Goal: Information Seeking & Learning: Learn about a topic

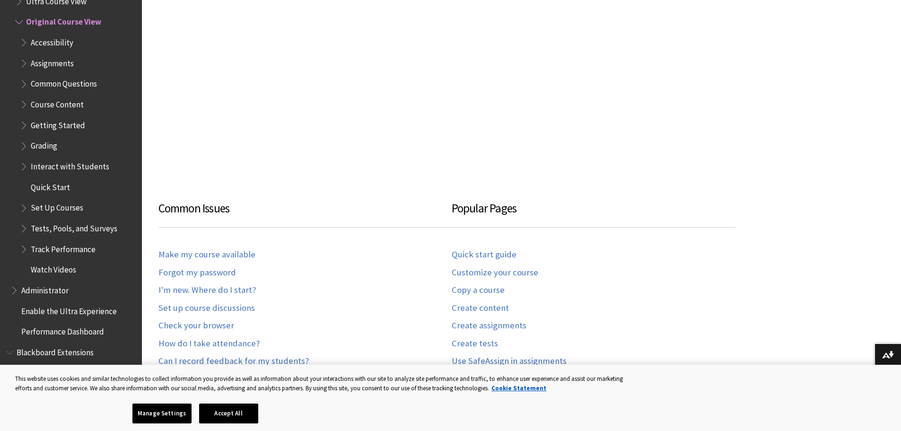
scroll to position [473, 0]
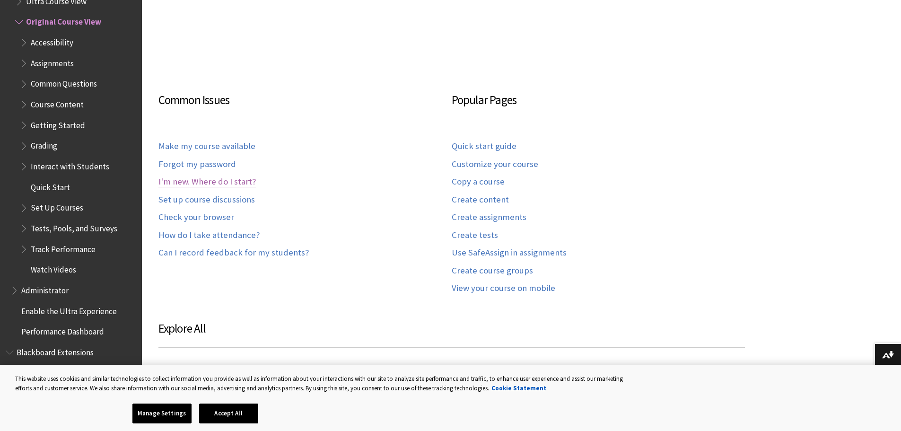
click at [220, 182] on link "I'm new. Where do I start?" at bounding box center [206, 181] width 97 height 11
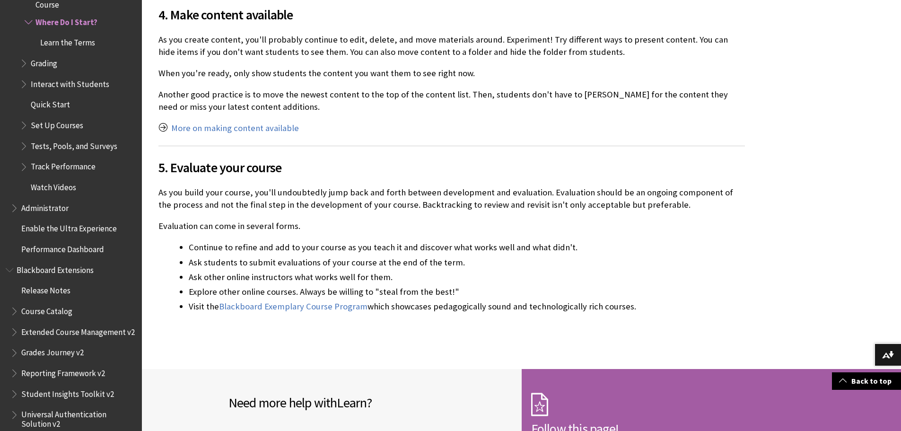
scroll to position [3028, 0]
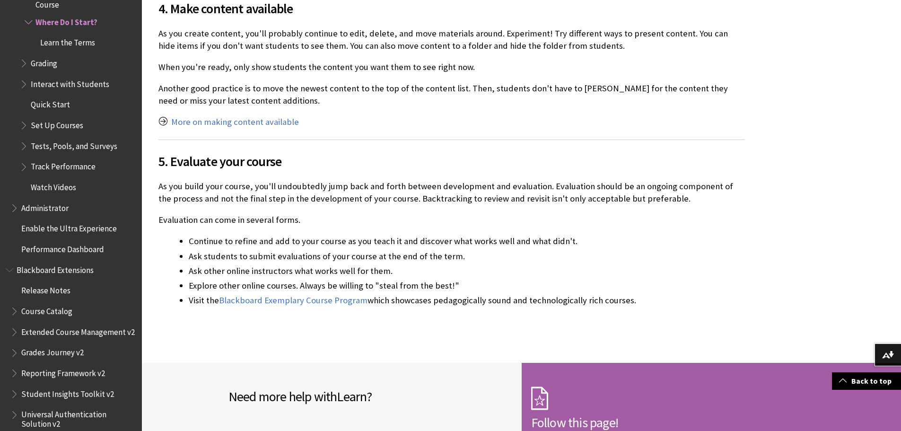
click at [61, 125] on span "Set Up Courses" at bounding box center [57, 123] width 53 height 13
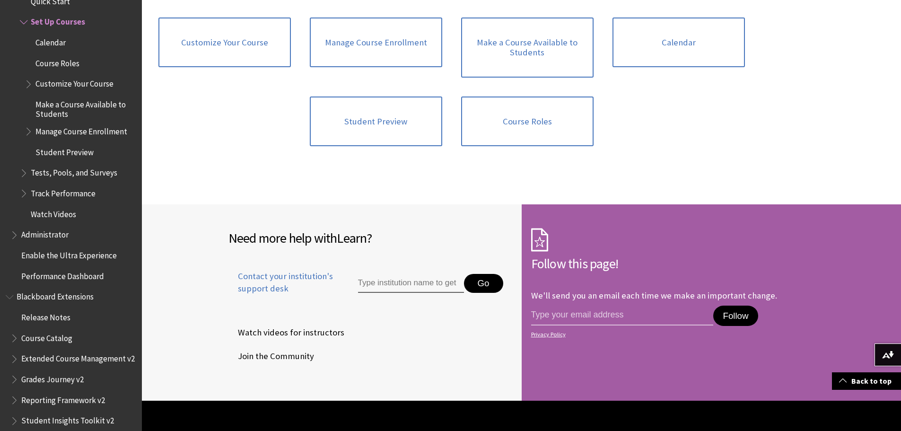
scroll to position [284, 0]
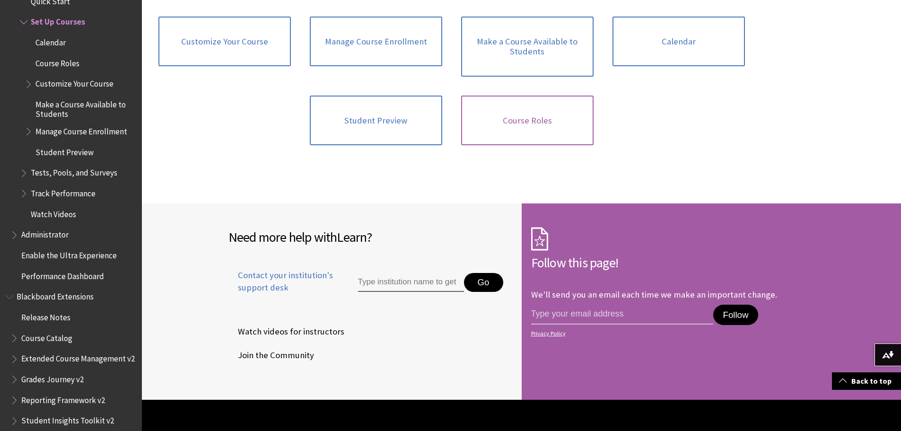
click at [518, 125] on link "Course Roles" at bounding box center [527, 121] width 132 height 50
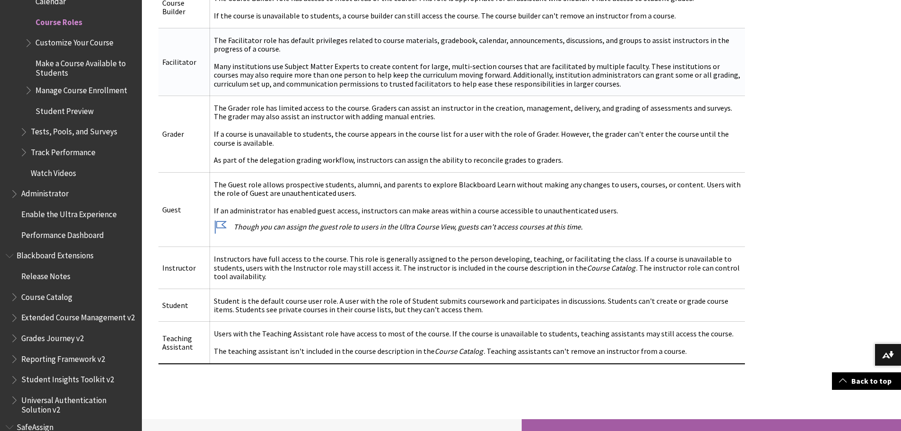
scroll to position [426, 0]
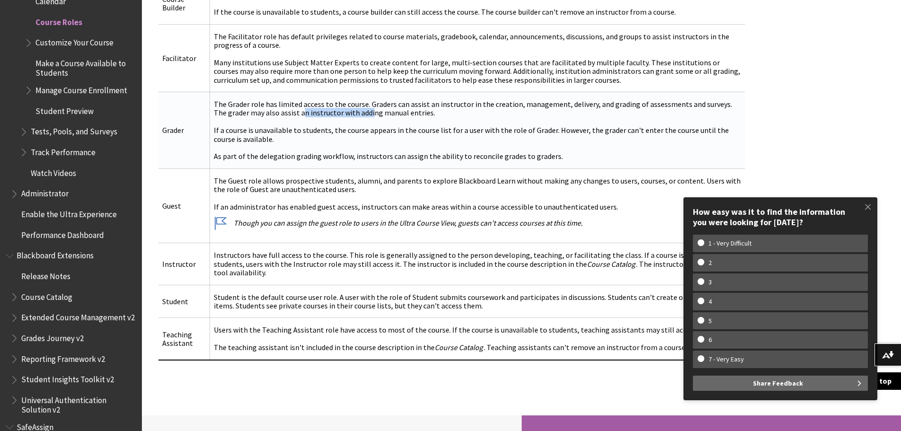
drag, startPoint x: 309, startPoint y: 109, endPoint x: 362, endPoint y: 111, distance: 52.5
click at [356, 111] on td "The Grader role has limited access to the course. Graders can assist an instruc…" at bounding box center [477, 130] width 535 height 77
click at [368, 111] on td "The Grader role has limited access to the course. Graders can assist an instruc…" at bounding box center [477, 130] width 535 height 77
click at [433, 117] on td "The Grader role has limited access to the course. Graders can assist an instruc…" at bounding box center [477, 130] width 535 height 77
click at [519, 127] on td "The Grader role has limited access to the course. Graders can assist an instruc…" at bounding box center [477, 130] width 535 height 77
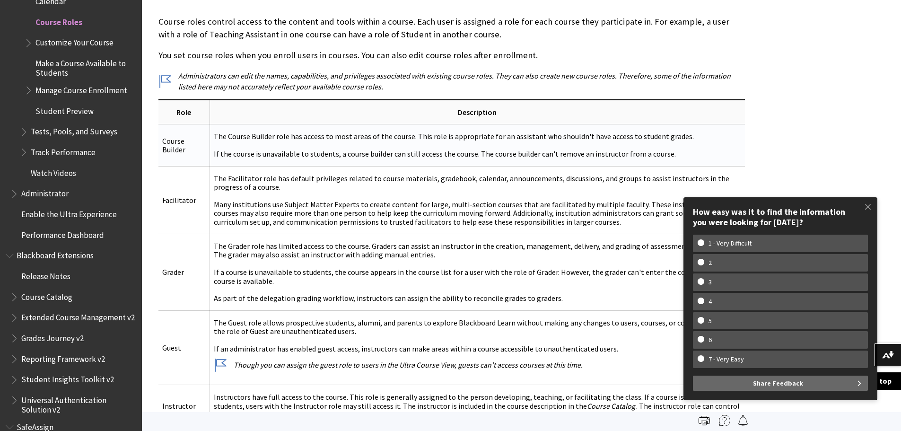
scroll to position [142, 0]
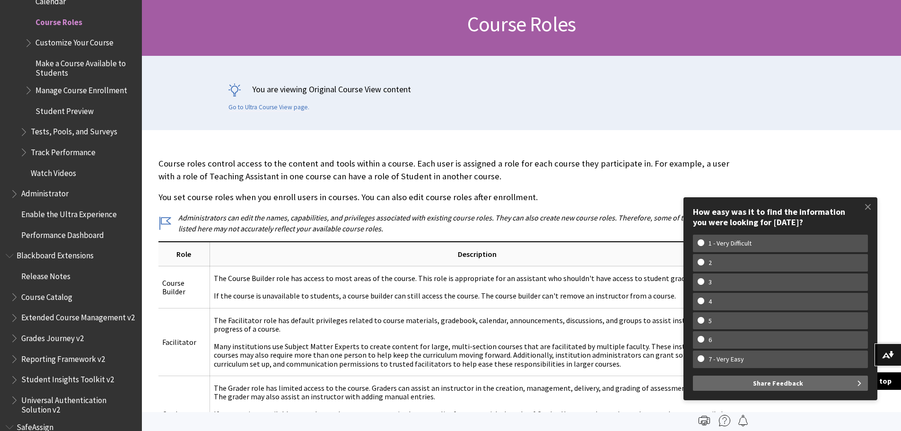
click at [289, 167] on p "Course roles control access to the content and tools within a course. Each user…" at bounding box center [451, 170] width 587 height 25
click at [455, 194] on p "You set course roles when you enroll users in courses. You can also edit course…" at bounding box center [451, 197] width 587 height 12
click at [873, 207] on span at bounding box center [868, 207] width 20 height 20
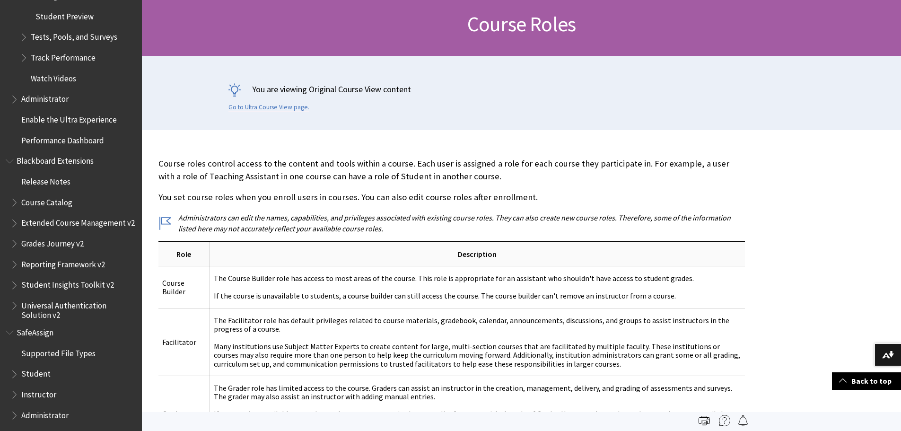
scroll to position [1496, 0]
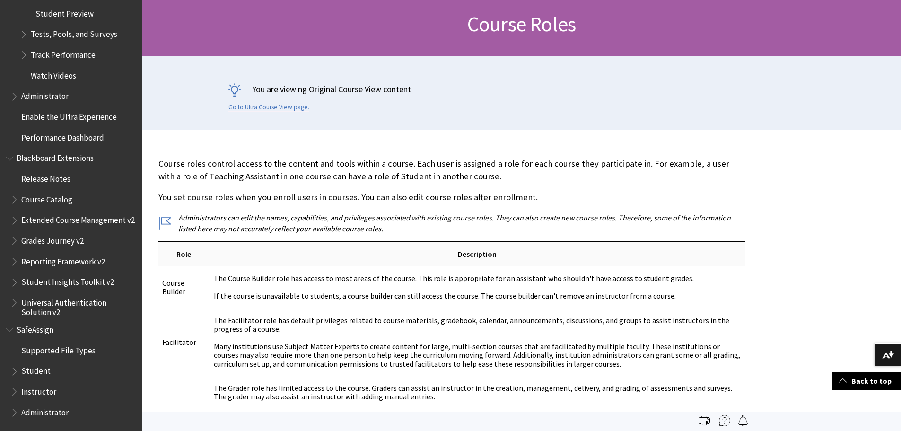
click at [27, 390] on span "Instructor" at bounding box center [38, 390] width 35 height 13
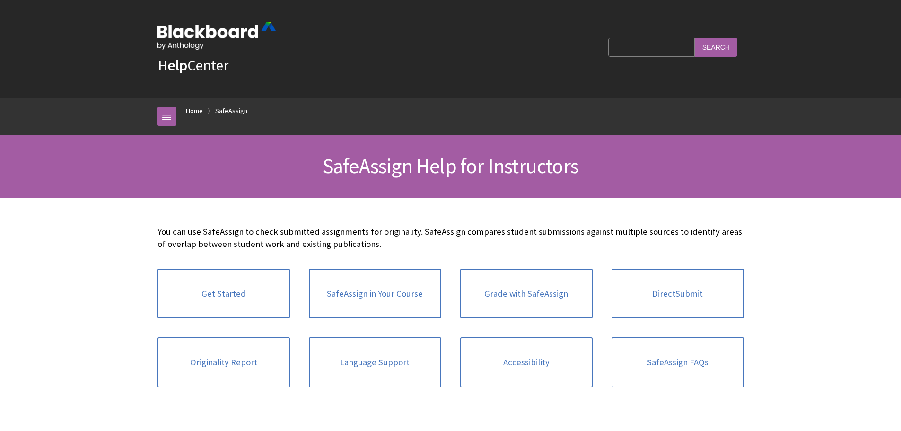
scroll to position [1050, 0]
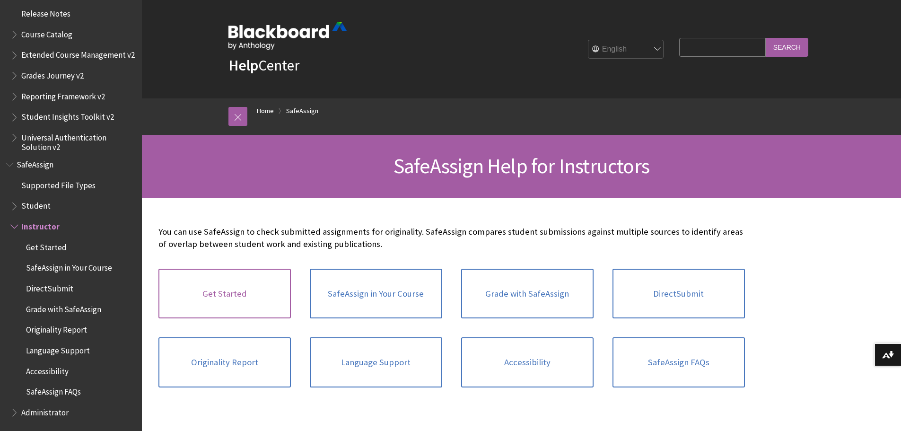
click at [214, 296] on link "Get Started" at bounding box center [224, 294] width 132 height 50
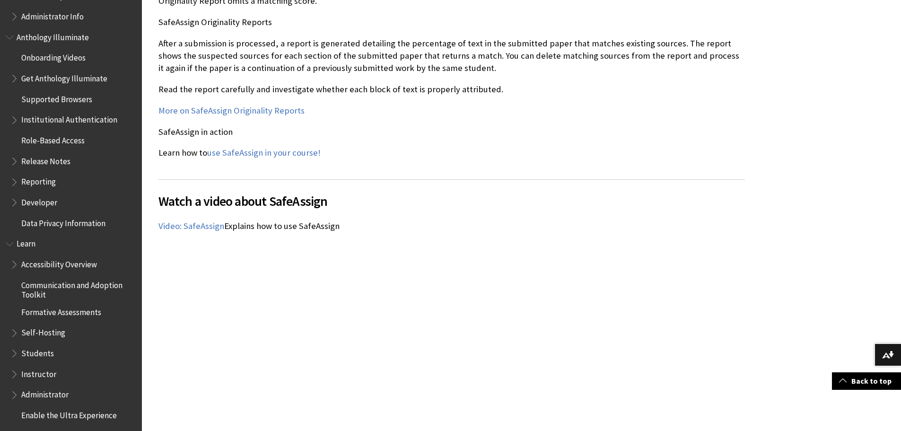
scroll to position [577, 0]
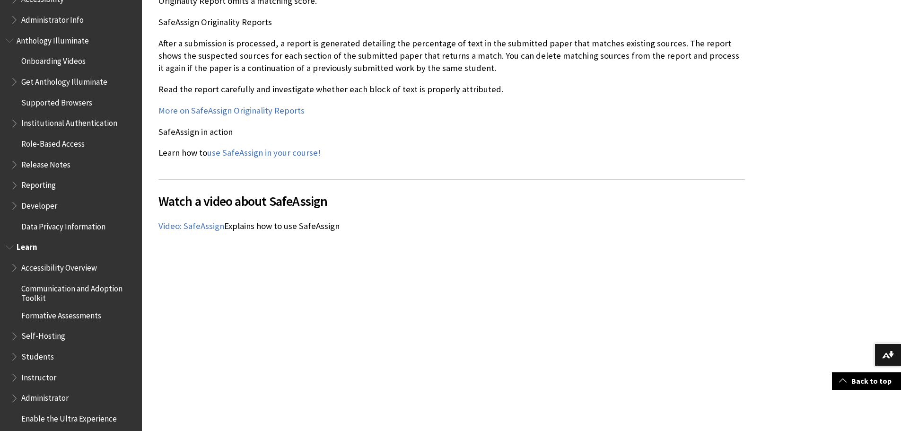
click at [8, 250] on span "Book outline for Blackboard Learn Help" at bounding box center [11, 245] width 10 height 12
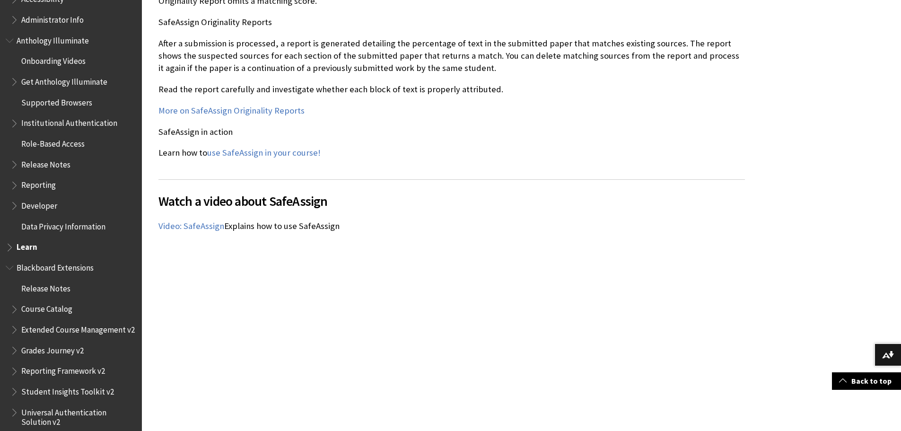
click at [9, 267] on span "Book outline for Blackboard Extensions" at bounding box center [11, 266] width 10 height 12
click at [11, 287] on span "Book outline for Blackboard SafeAssign" at bounding box center [11, 287] width 10 height 12
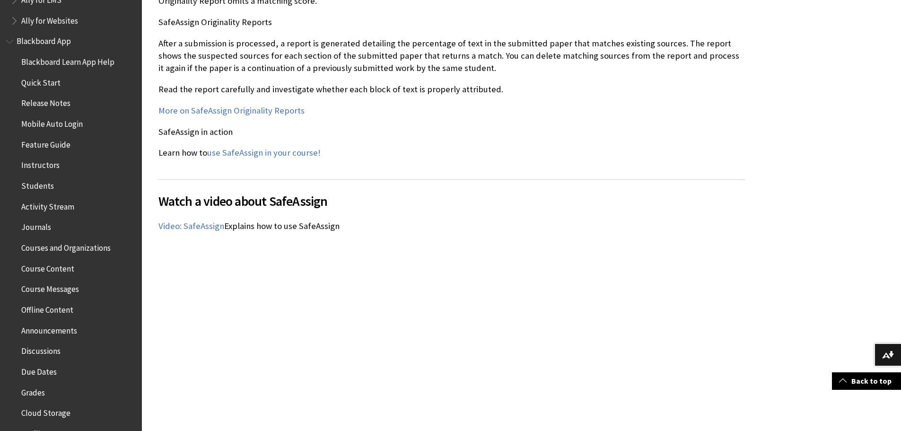
scroll to position [27, 0]
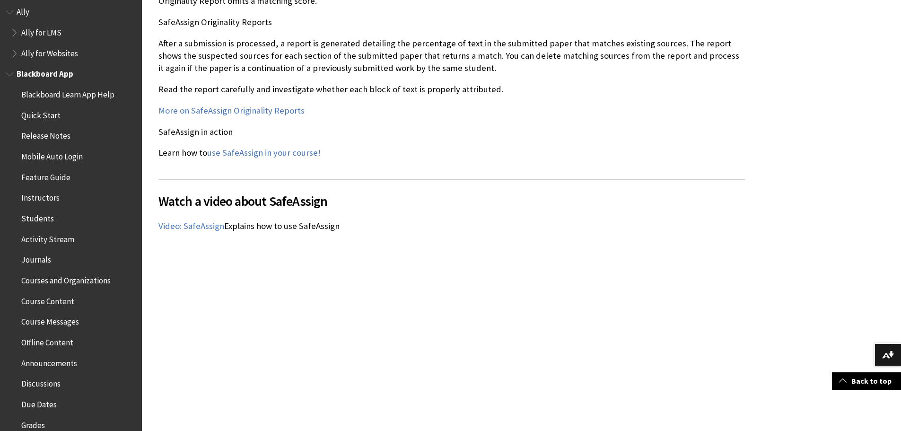
click at [31, 194] on span "Instructors" at bounding box center [40, 196] width 38 height 13
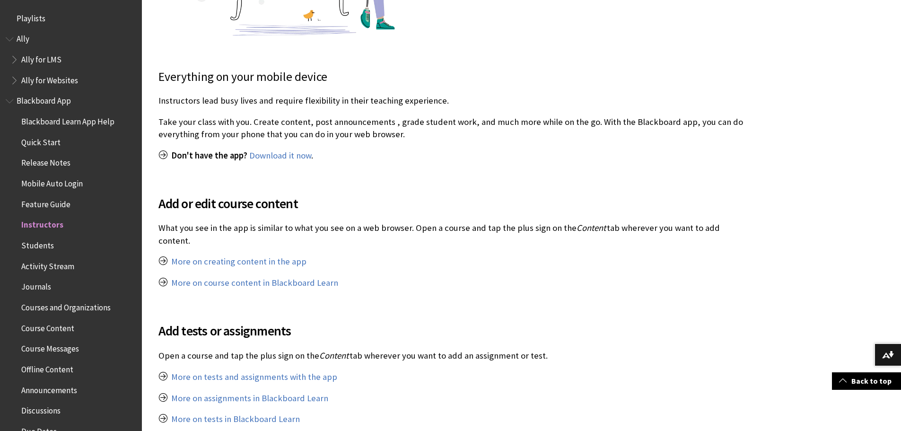
click at [12, 98] on span "Book outline for Blackboard App Help" at bounding box center [11, 99] width 10 height 12
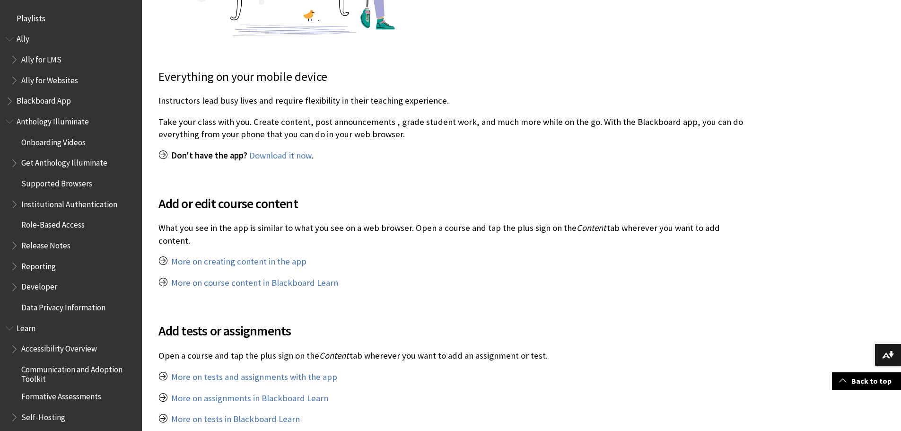
click at [12, 40] on span "Book outline for Anthology Ally Help" at bounding box center [11, 37] width 10 height 12
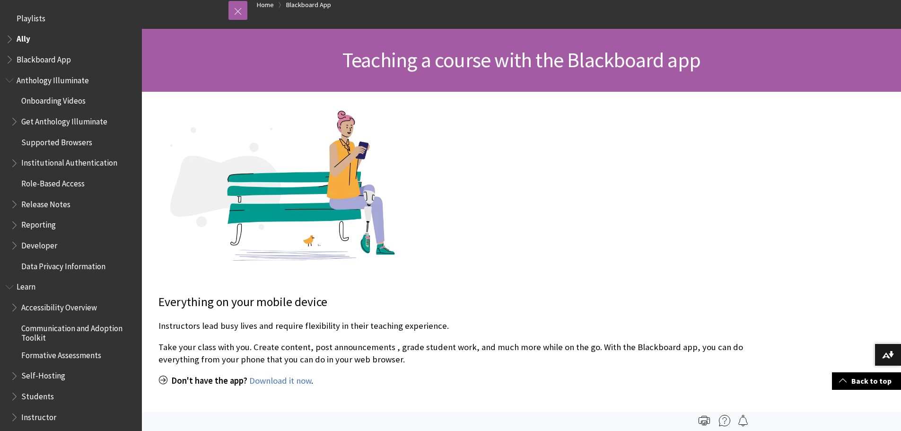
scroll to position [95, 0]
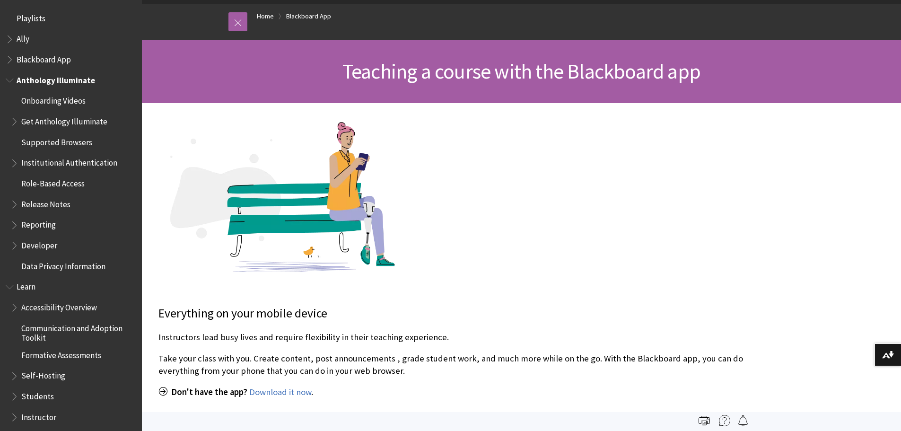
click at [15, 81] on span "Book outline for Anthology Illuminate" at bounding box center [11, 78] width 10 height 12
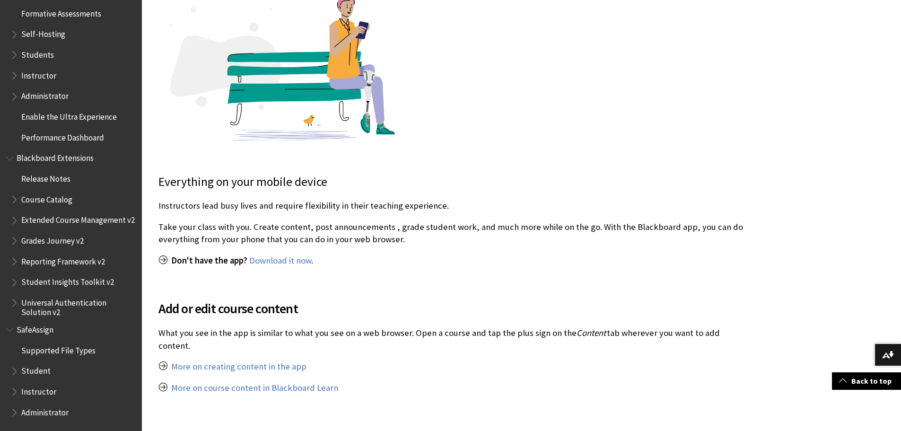
scroll to position [237, 0]
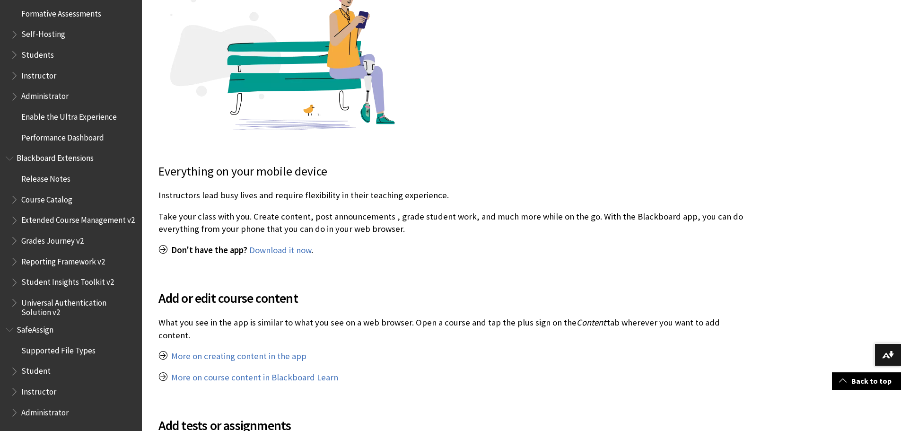
click at [9, 334] on span "Book outline for Blackboard SafeAssign" at bounding box center [11, 328] width 10 height 12
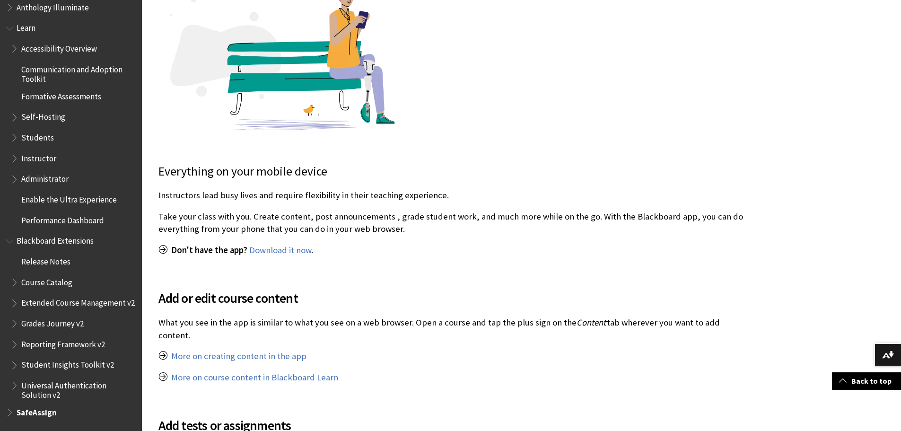
scroll to position [79, 0]
click at [42, 277] on span "Course Catalog" at bounding box center [46, 280] width 51 height 13
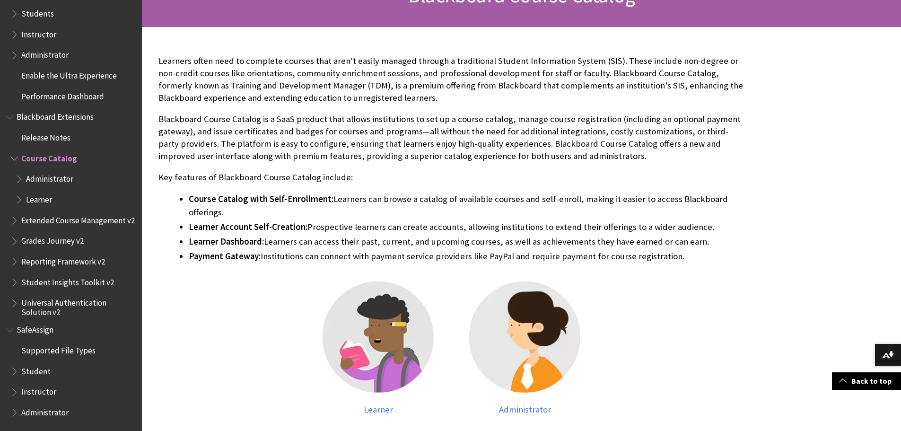
scroll to position [189, 0]
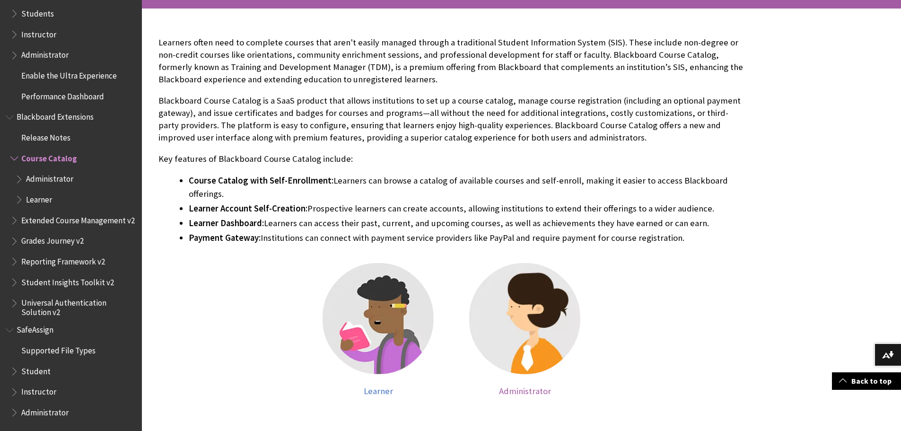
click at [519, 321] on img at bounding box center [524, 318] width 111 height 111
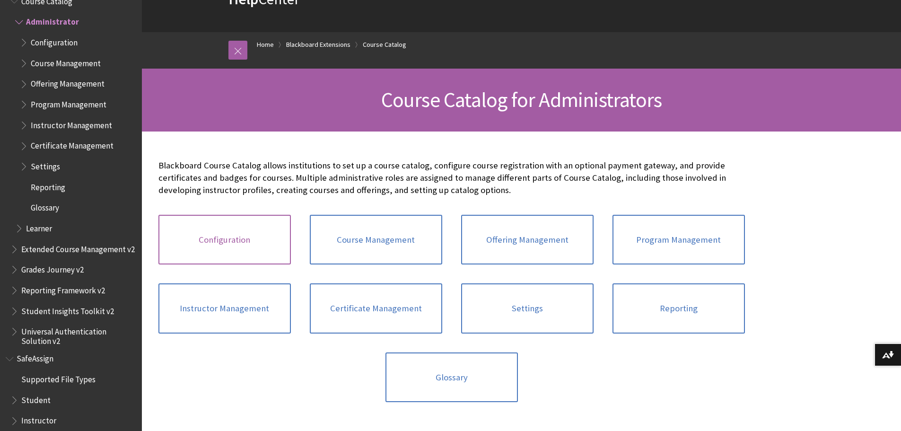
scroll to position [95, 0]
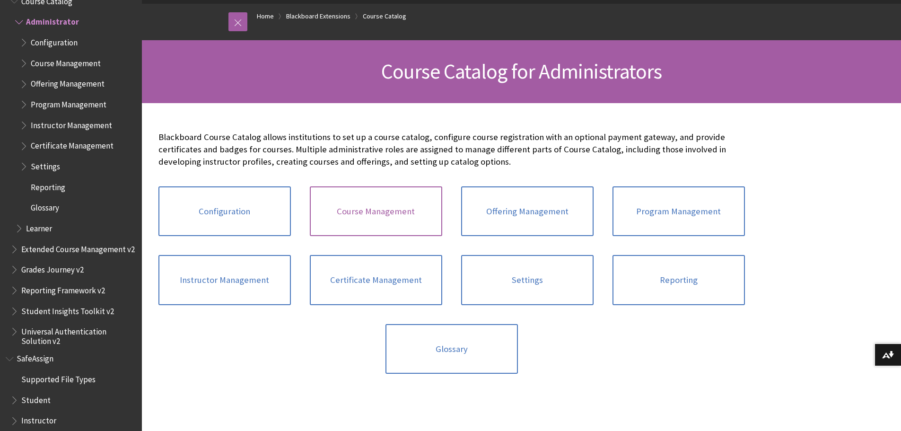
click at [369, 206] on link "Course Management" at bounding box center [376, 211] width 132 height 50
